Goal: Contribute content

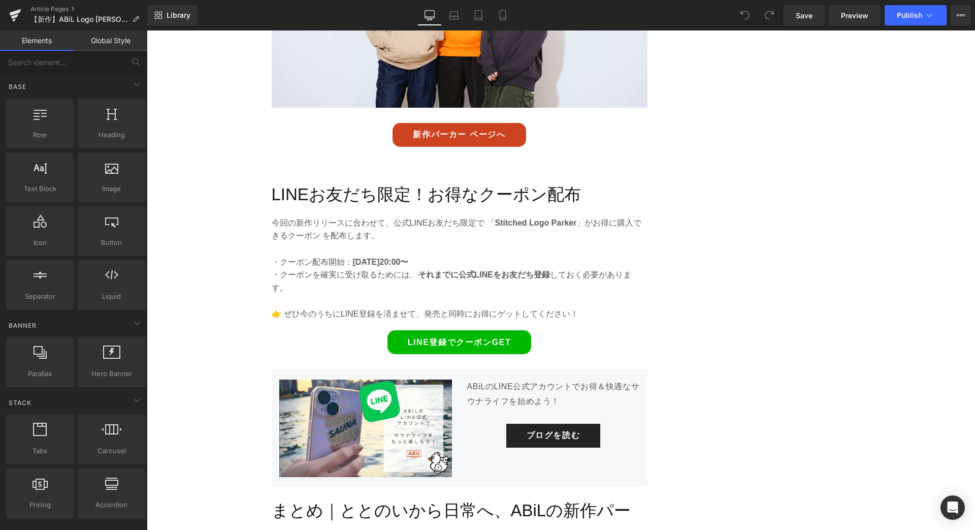
scroll to position [2651, 0]
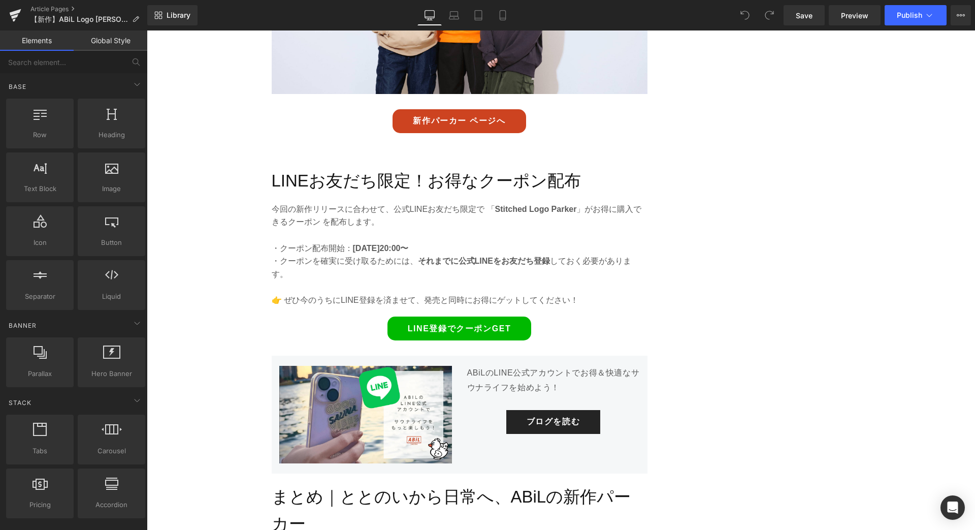
click at [466, 316] on div "LINE登録でクーポンGET Button" at bounding box center [460, 328] width 376 height 24
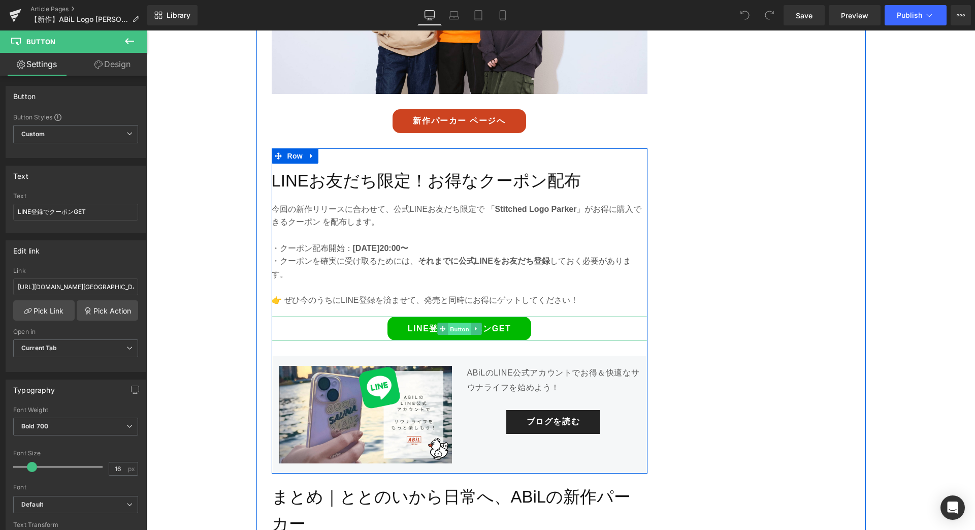
click at [455, 323] on span "Button" at bounding box center [459, 329] width 23 height 12
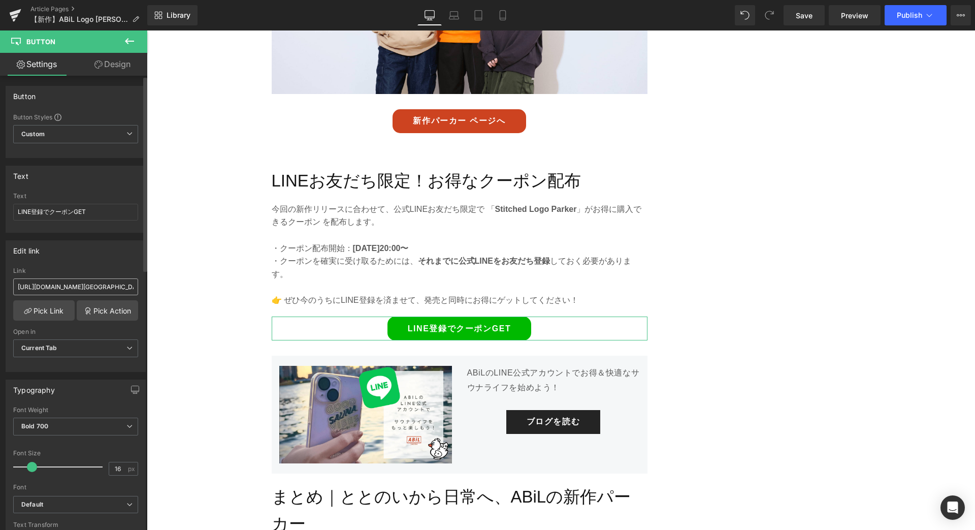
click at [75, 287] on input "[URL][DOMAIN_NAME][GEOGRAPHIC_DATA]" at bounding box center [75, 286] width 125 height 17
type input "[URL][DOMAIN_NAME]"
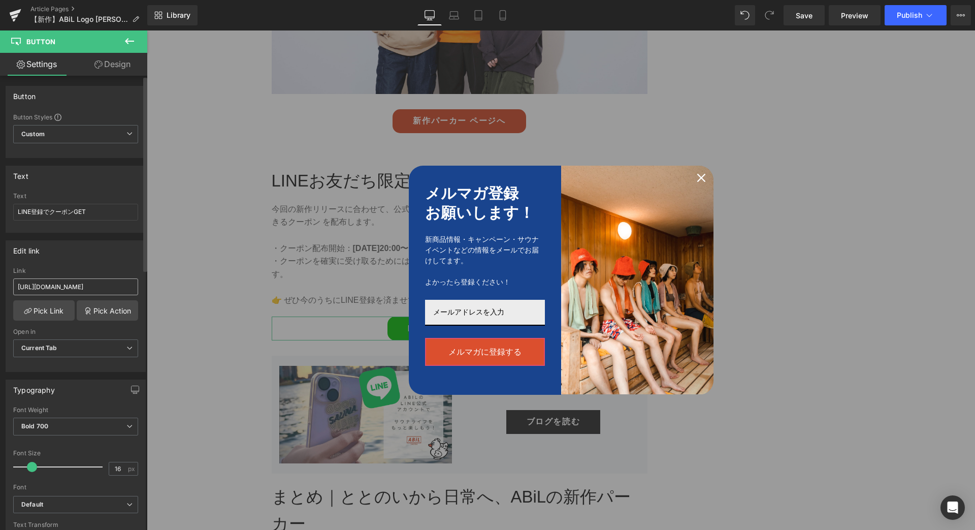
scroll to position [0, 0]
click at [700, 178] on icon "close icon" at bounding box center [701, 178] width 8 height 8
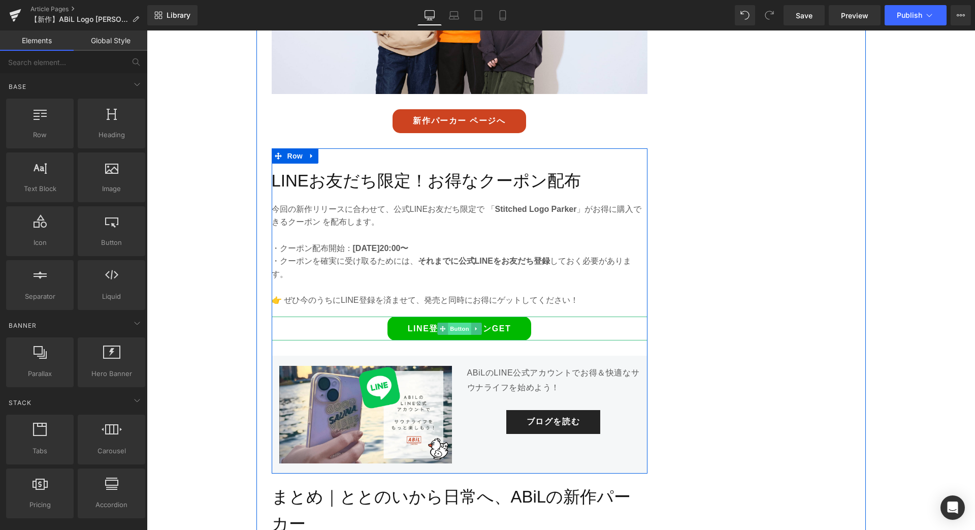
click at [461, 322] on span "Button" at bounding box center [459, 328] width 23 height 12
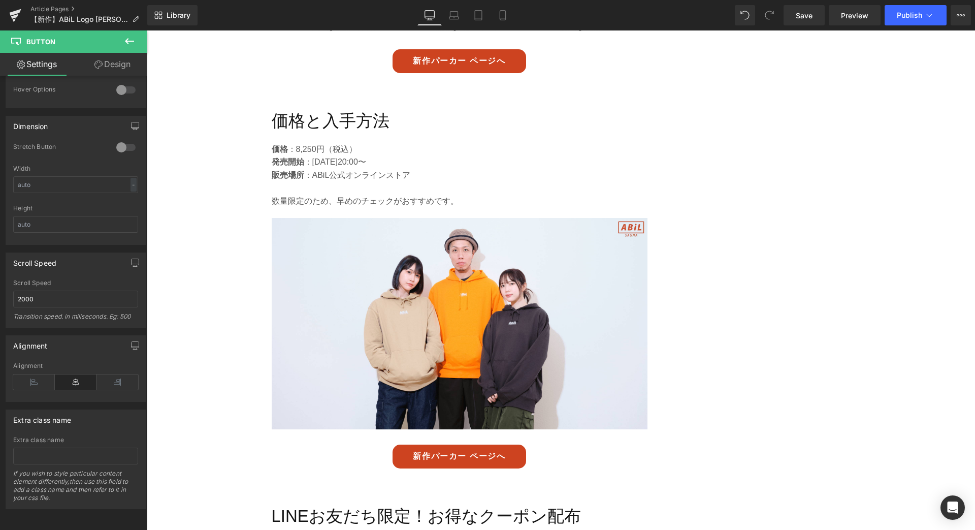
scroll to position [2295, 0]
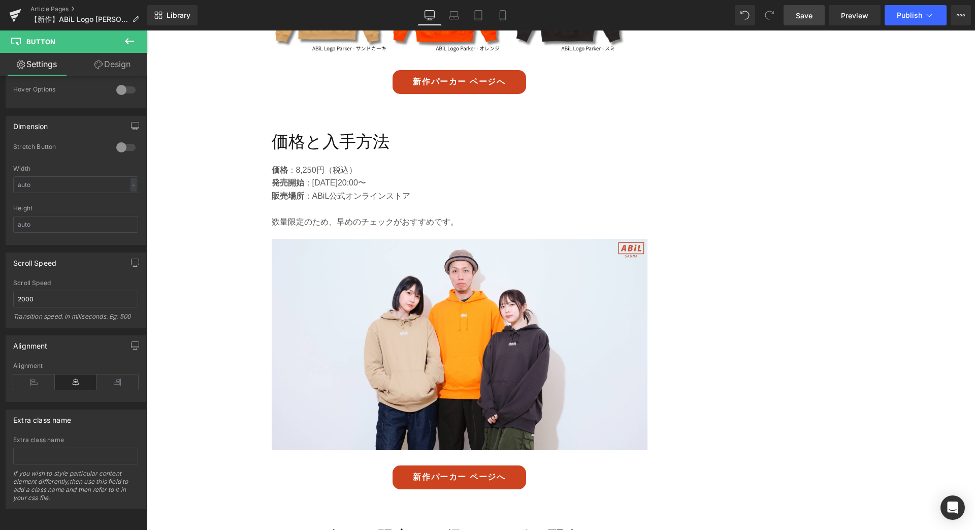
click at [809, 17] on span "Save" at bounding box center [804, 15] width 17 height 11
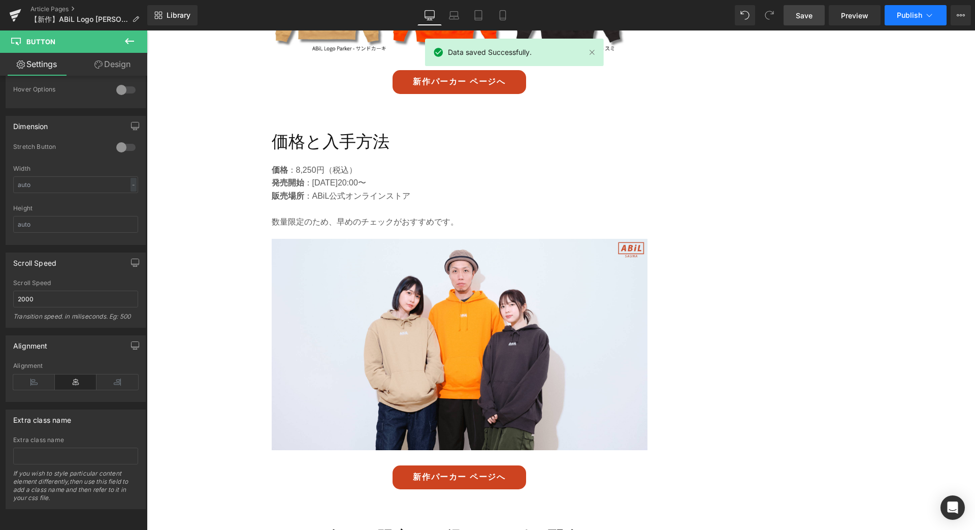
click at [909, 17] on span "Publish" at bounding box center [909, 15] width 25 height 8
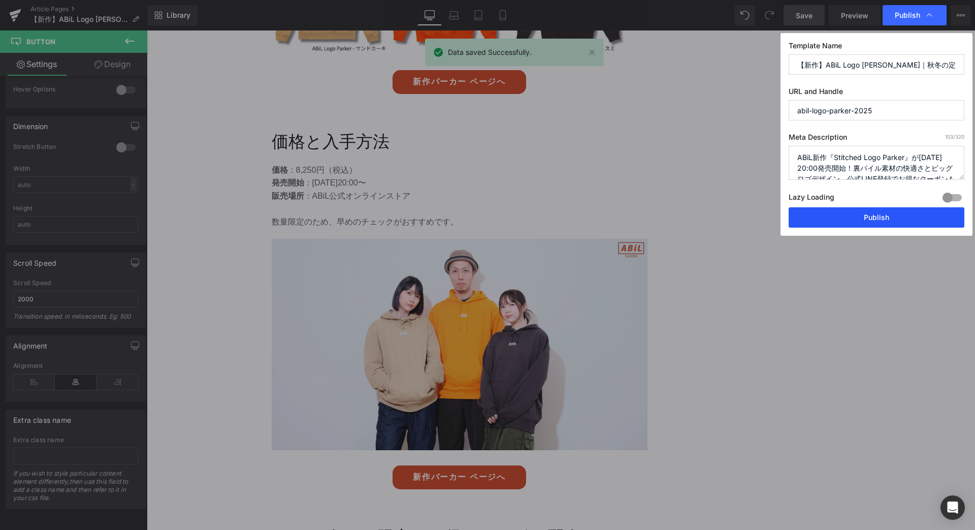
click at [896, 210] on button "Publish" at bounding box center [877, 217] width 176 height 20
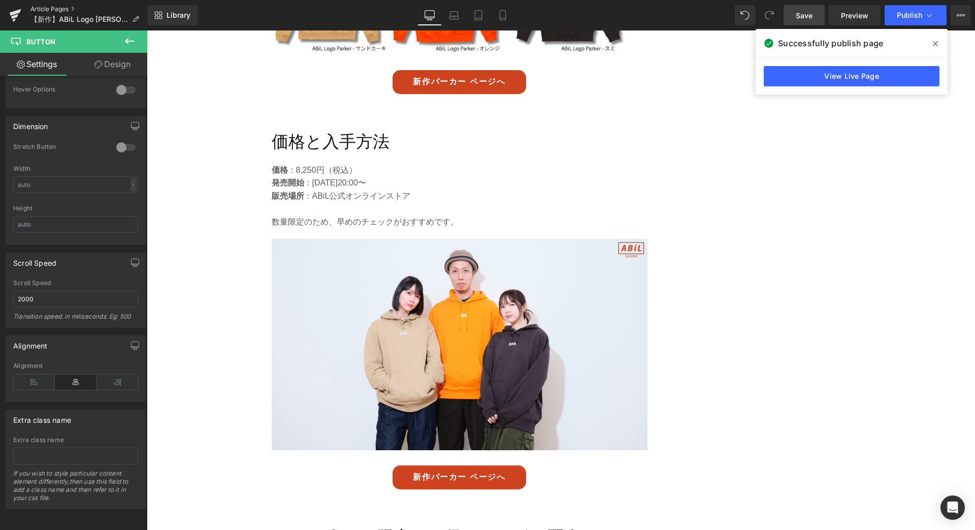
click at [39, 8] on link "Article Pages" at bounding box center [88, 9] width 117 height 8
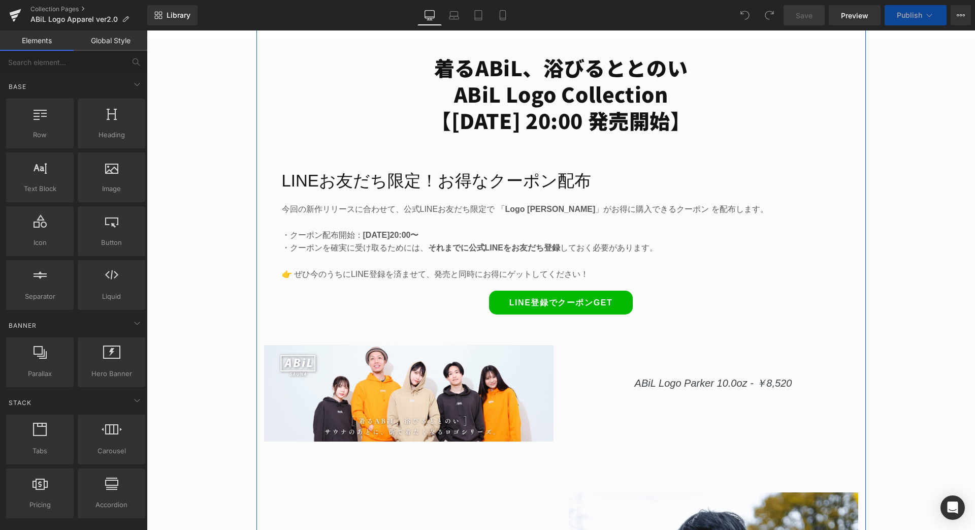
scroll to position [502, 0]
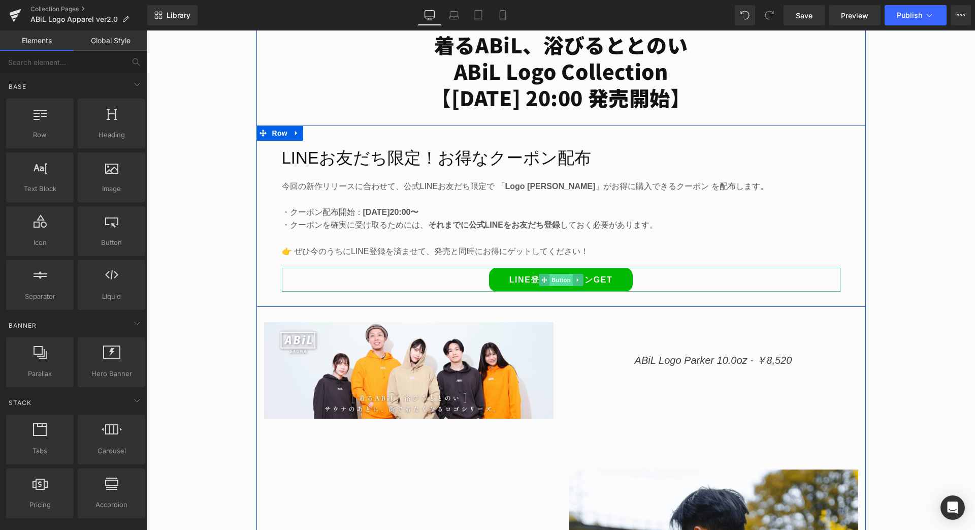
click at [555, 280] on span "Button" at bounding box center [560, 280] width 23 height 12
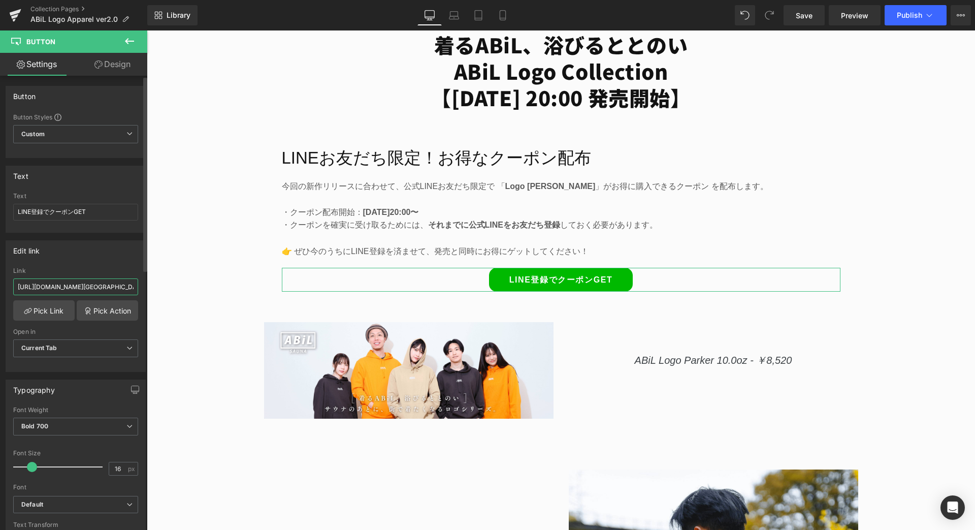
click at [109, 283] on input "[URL][DOMAIN_NAME][GEOGRAPHIC_DATA]" at bounding box center [75, 286] width 125 height 17
paste input "[URL][DOMAIN_NAME]"
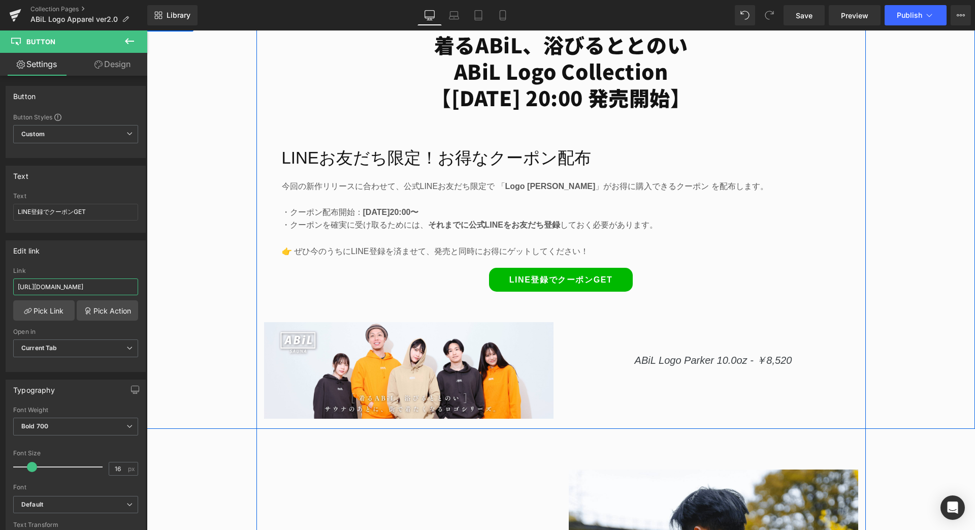
type input "[URL][DOMAIN_NAME]"
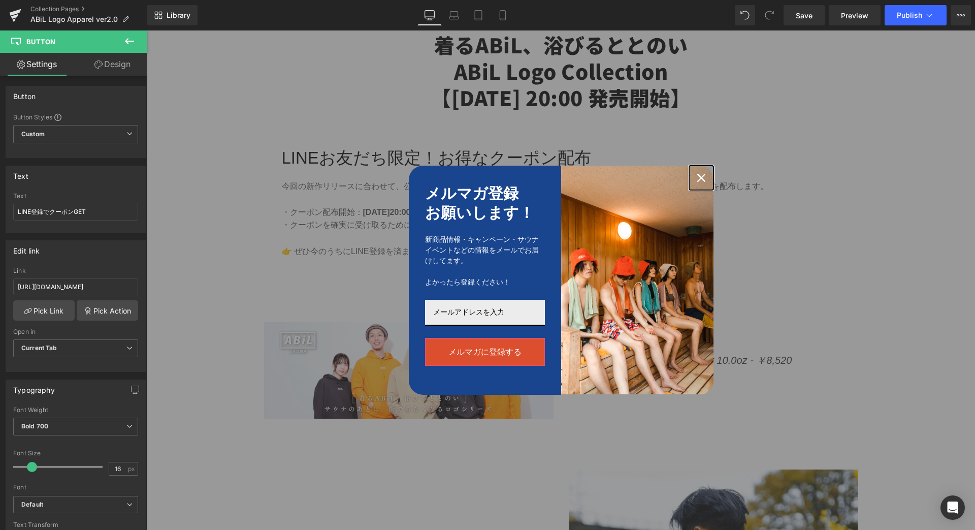
click at [705, 174] on icon "close icon" at bounding box center [701, 178] width 8 height 8
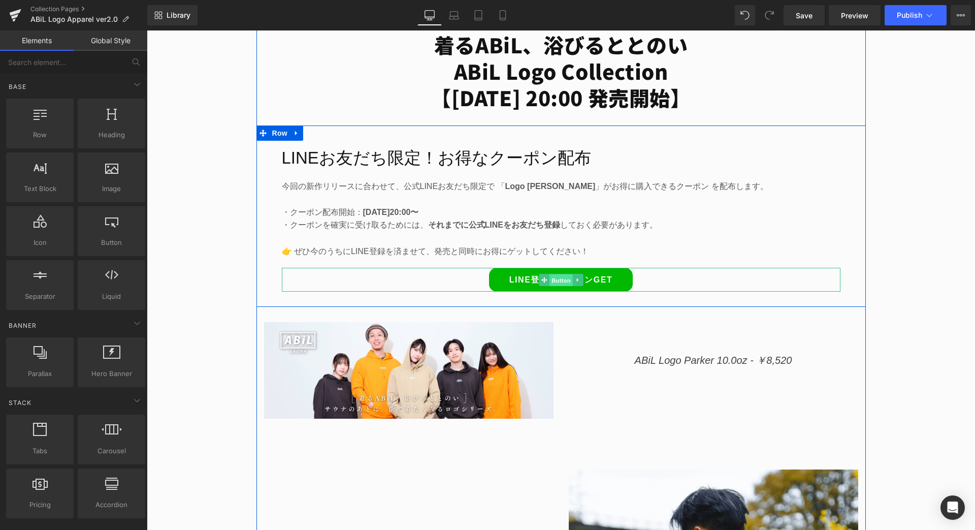
click at [558, 279] on span "Button" at bounding box center [560, 280] width 23 height 12
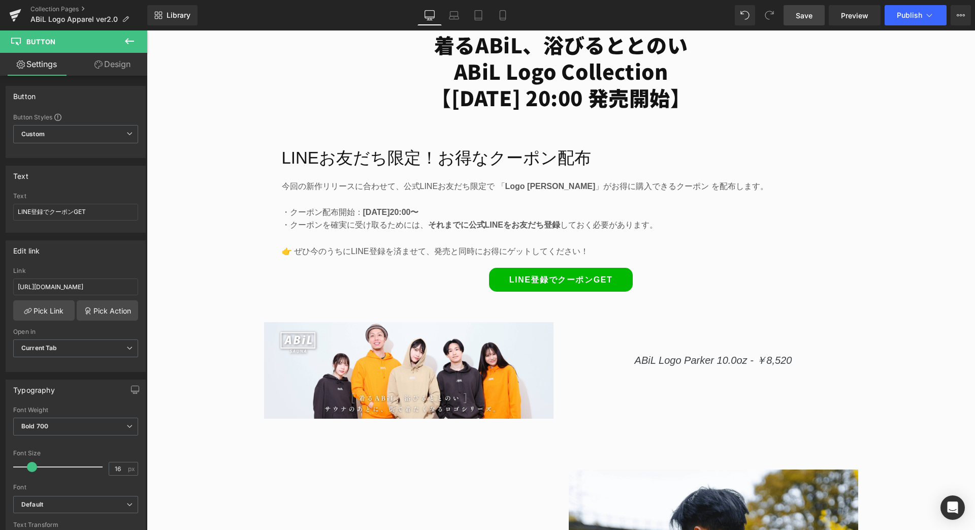
click at [802, 23] on link "Save" at bounding box center [803, 15] width 41 height 20
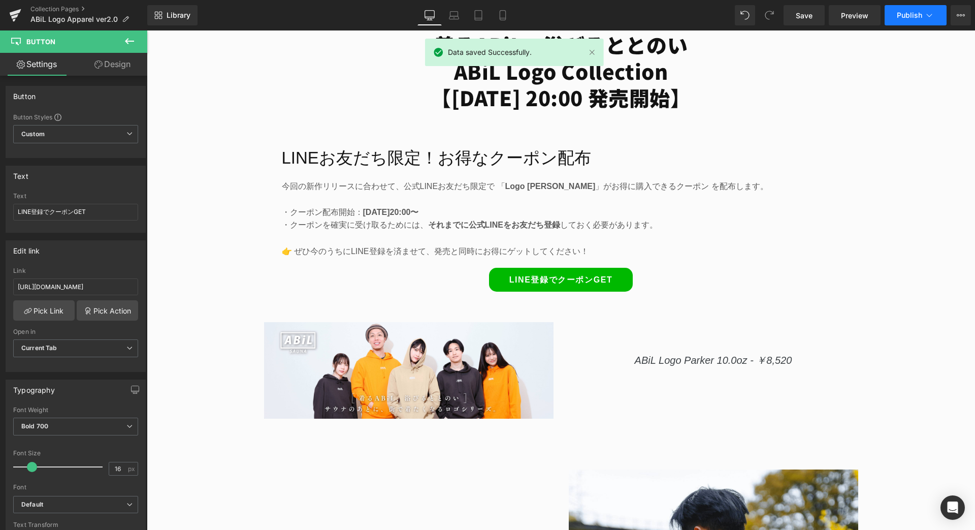
click at [941, 12] on button "Publish" at bounding box center [916, 15] width 62 height 20
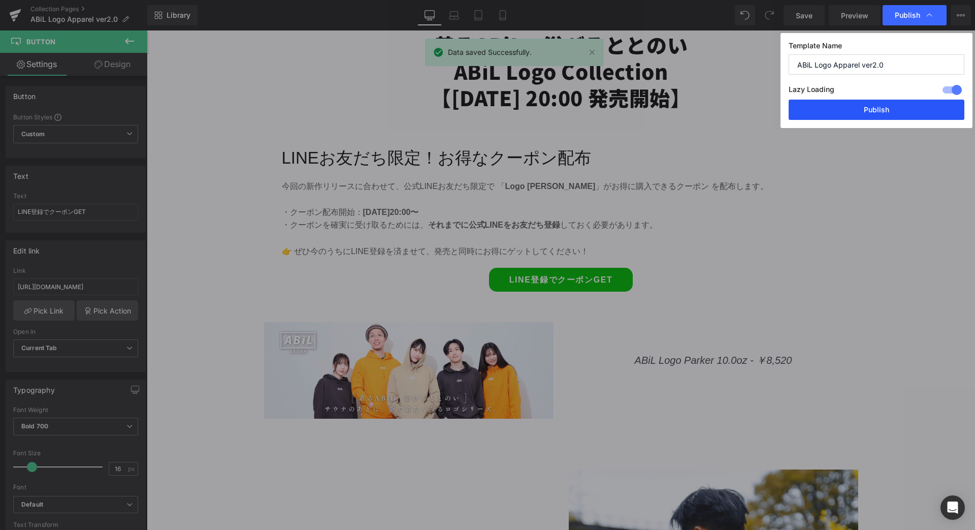
click at [902, 106] on button "Publish" at bounding box center [877, 110] width 176 height 20
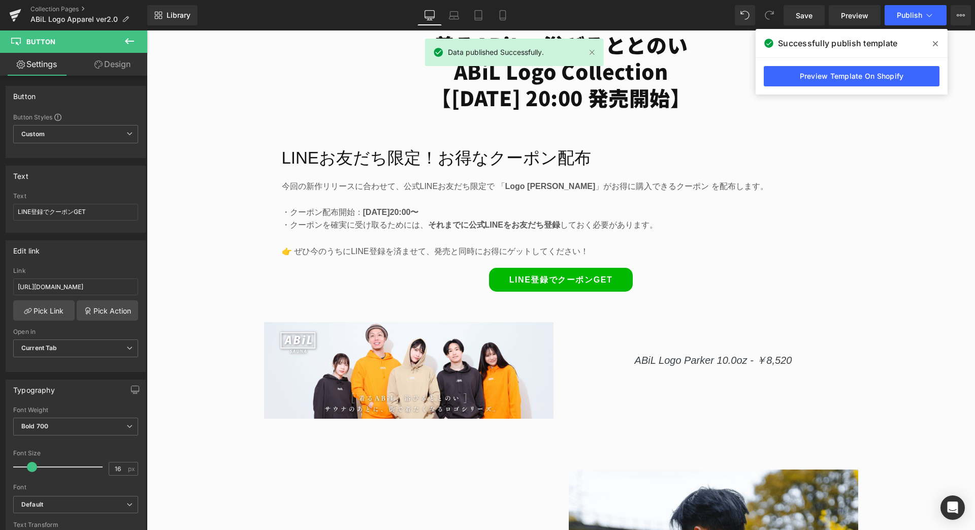
click at [933, 40] on icon at bounding box center [935, 44] width 5 height 8
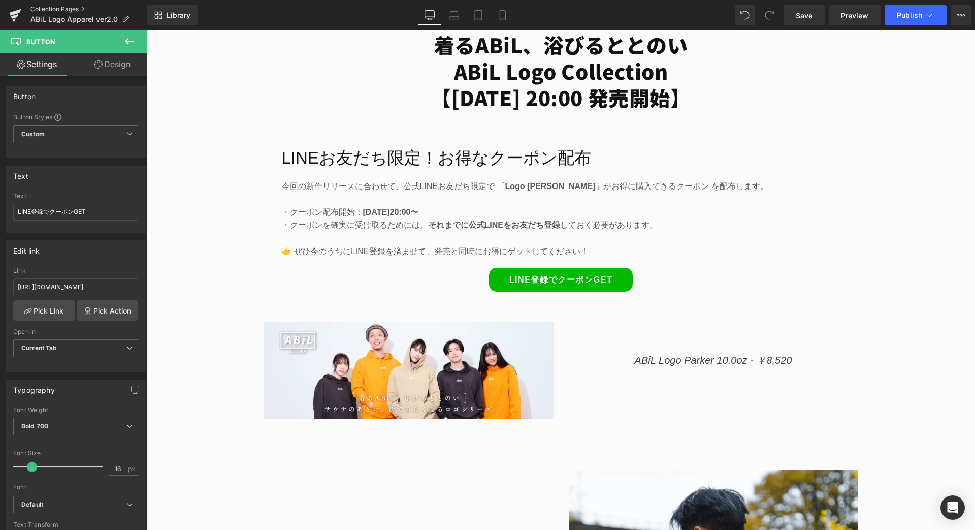
click at [51, 8] on link "Collection Pages" at bounding box center [88, 9] width 117 height 8
